Goal: Check status: Check status

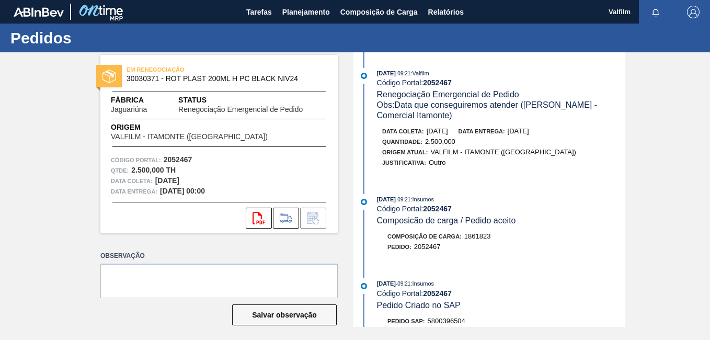
click at [442, 86] on strong "2052467" at bounding box center [437, 82] width 29 height 8
copy strong "2052467"
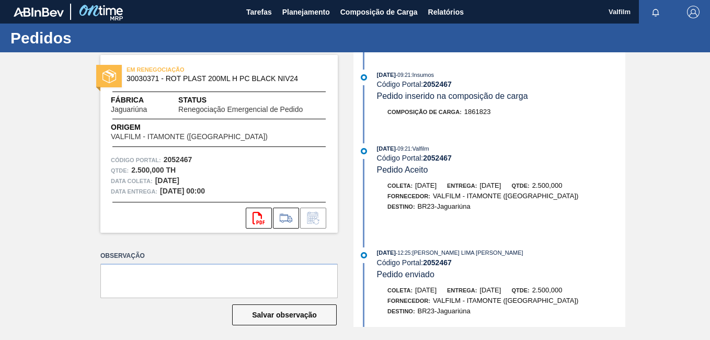
scroll to position [356, 0]
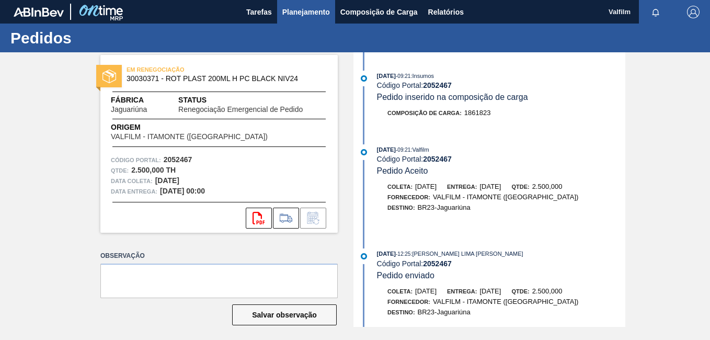
click at [308, 17] on span "Planejamento" at bounding box center [306, 12] width 48 height 13
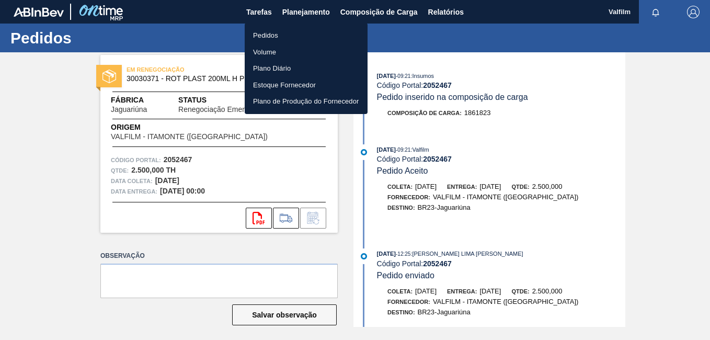
click at [285, 36] on li "Pedidos" at bounding box center [306, 35] width 123 height 17
